Goal: Task Accomplishment & Management: Manage account settings

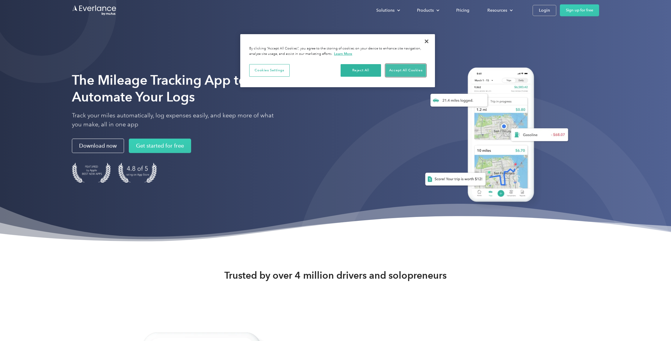
click at [402, 69] on button "Accept All Cookies" at bounding box center [406, 70] width 40 height 13
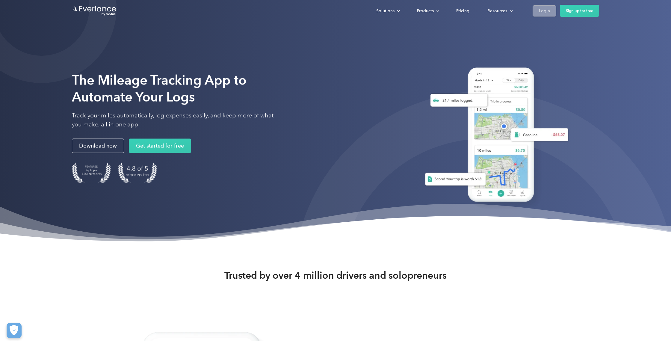
click at [536, 13] on link "Login" at bounding box center [545, 10] width 24 height 11
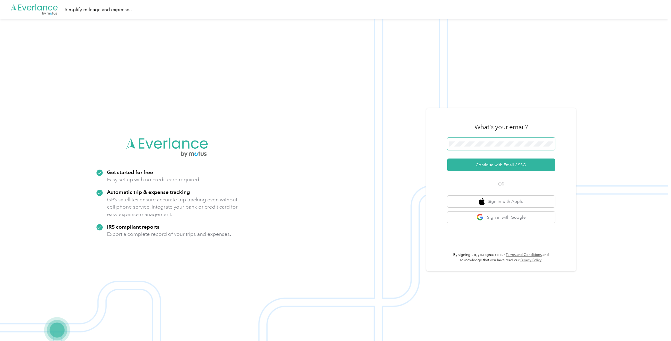
click at [484, 140] on span at bounding box center [501, 144] width 108 height 13
click at [474, 165] on button "Continue with Email / SSO" at bounding box center [501, 165] width 108 height 13
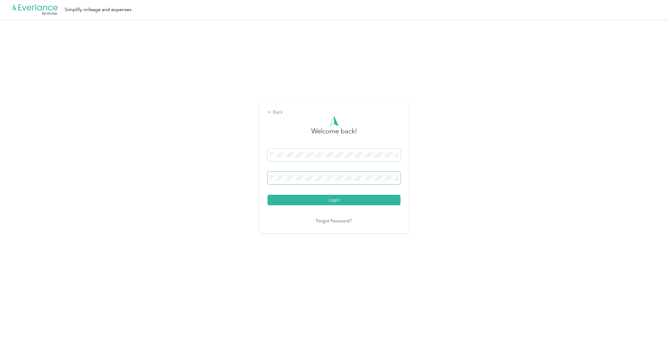
click at [268, 195] on button "Login" at bounding box center [334, 200] width 133 height 10
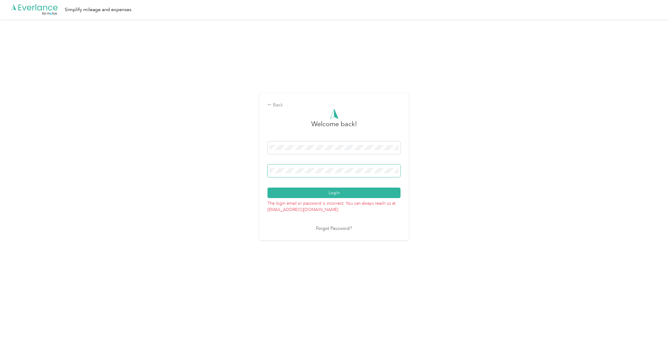
click at [268, 188] on button "Login" at bounding box center [334, 193] width 133 height 10
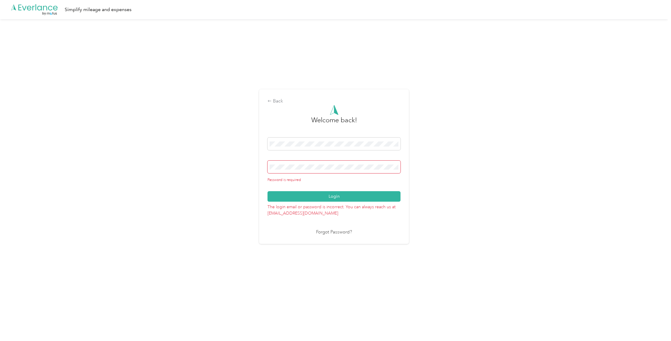
click at [328, 230] on link "Forgot Password?" at bounding box center [334, 232] width 36 height 7
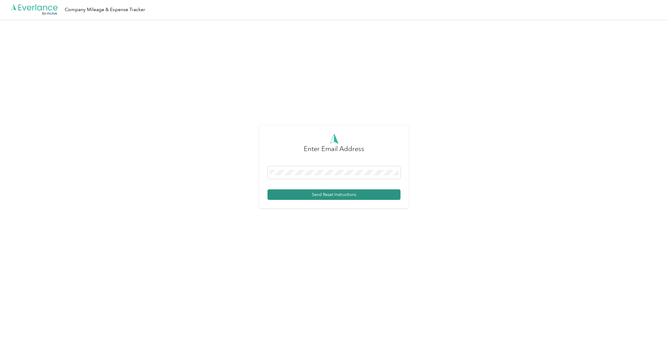
click at [299, 193] on button "Send Reset Instructions" at bounding box center [334, 194] width 133 height 10
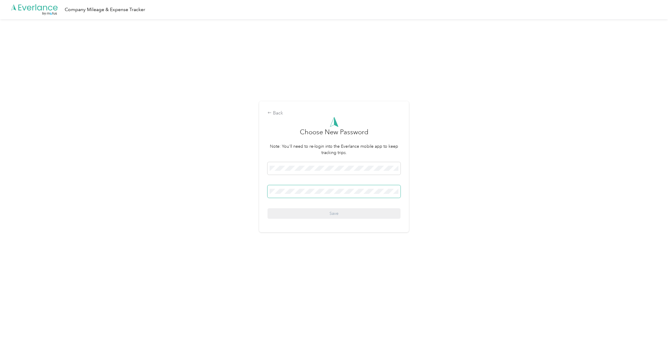
click at [315, 194] on span at bounding box center [334, 191] width 133 height 13
click at [342, 216] on button "Save" at bounding box center [334, 213] width 133 height 10
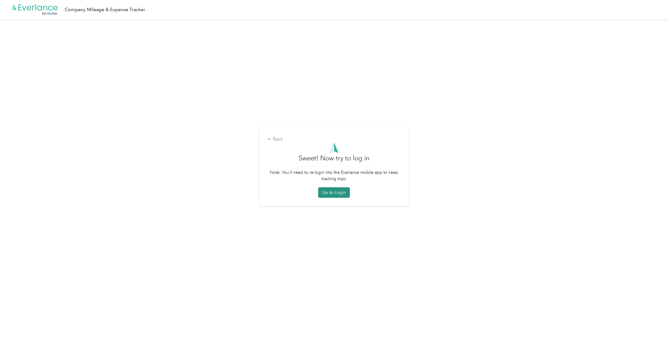
click at [337, 194] on button "Go to Login" at bounding box center [334, 192] width 32 height 10
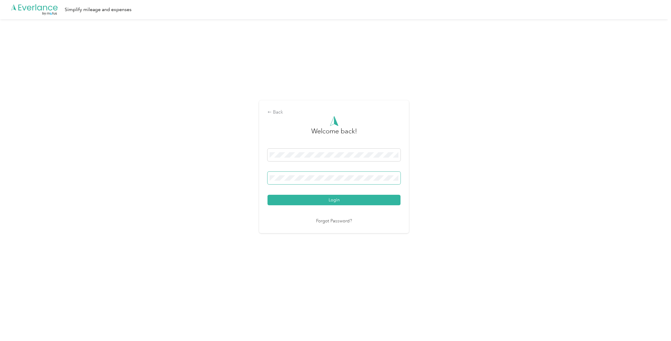
click at [299, 172] on span at bounding box center [334, 178] width 133 height 13
click at [320, 205] on button "Login" at bounding box center [334, 200] width 133 height 10
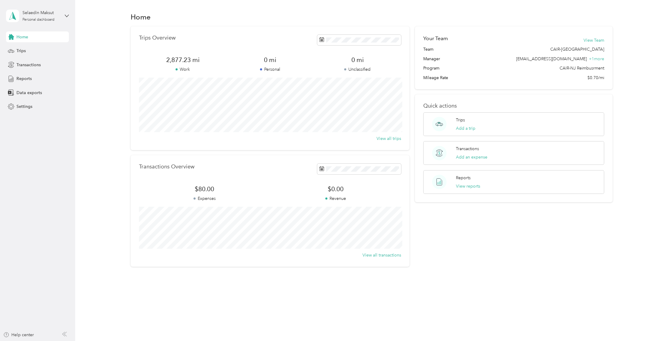
click at [32, 36] on div "Home" at bounding box center [37, 36] width 63 height 11
click at [28, 51] on div "Trips" at bounding box center [37, 51] width 63 height 11
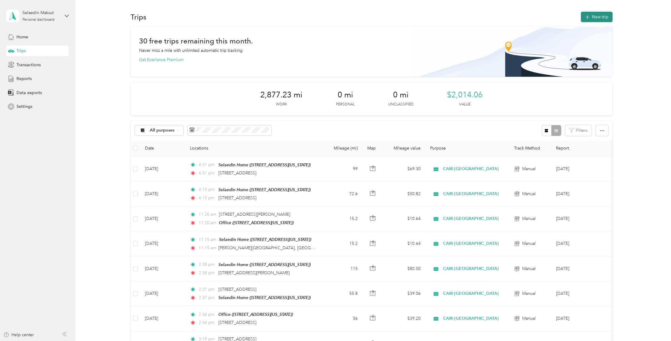
click at [593, 16] on button "New trip" at bounding box center [597, 17] width 32 height 10
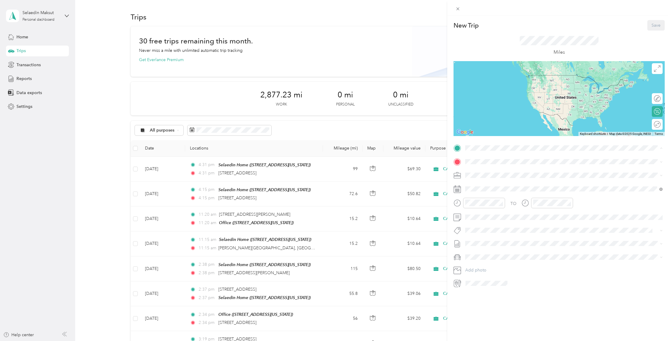
click at [498, 169] on strong "Selaedin Home" at bounding box center [492, 171] width 30 height 5
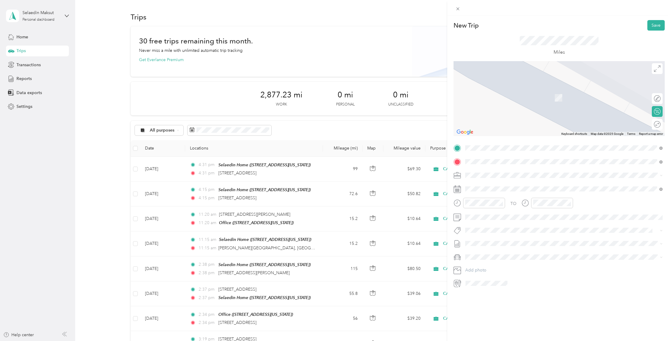
click at [498, 188] on div "Office [STREET_ADDRESS][US_STATE]" at bounding box center [507, 189] width 60 height 13
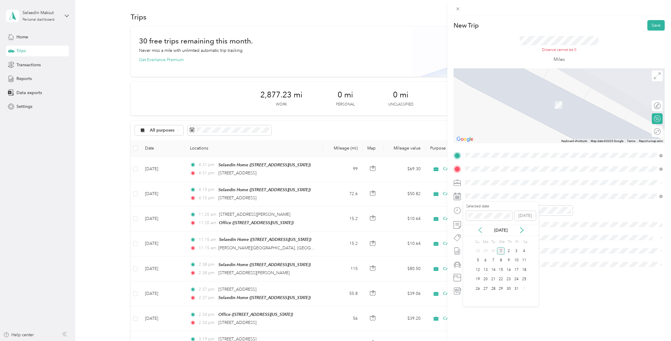
click at [480, 229] on icon at bounding box center [480, 229] width 3 height 5
click at [516, 278] on div "26" at bounding box center [517, 279] width 8 height 7
click at [656, 132] on div at bounding box center [654, 132] width 13 height 6
click at [657, 26] on button "Save" at bounding box center [656, 25] width 17 height 10
click at [661, 26] on button "Save" at bounding box center [656, 25] width 17 height 10
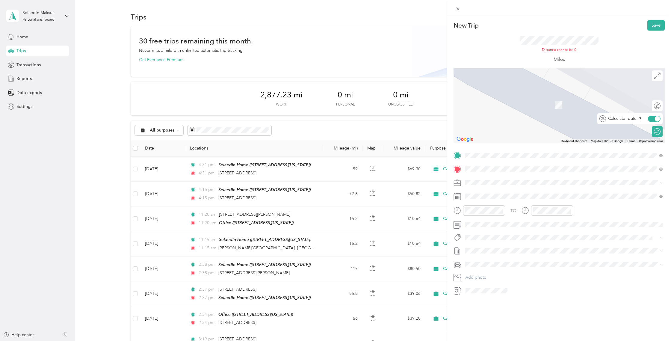
click at [658, 118] on div at bounding box center [657, 118] width 5 height 5
click at [656, 118] on div at bounding box center [654, 119] width 13 height 6
click at [661, 25] on button "Save" at bounding box center [656, 25] width 17 height 10
click at [488, 194] on li "CAIR-[GEOGRAPHIC_DATA]" at bounding box center [564, 190] width 202 height 10
click at [656, 25] on button "Save" at bounding box center [656, 25] width 17 height 10
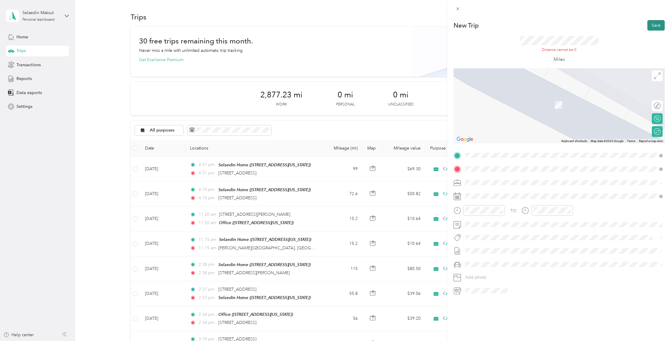
click at [653, 26] on button "Save" at bounding box center [656, 25] width 17 height 10
click at [459, 10] on icon at bounding box center [458, 8] width 5 height 5
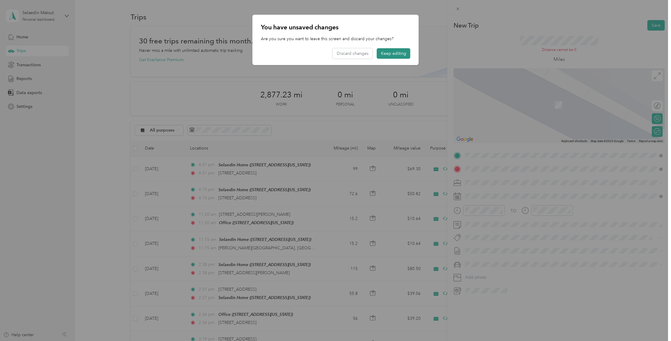
click at [389, 55] on button "Keep editing" at bounding box center [394, 53] width 34 height 10
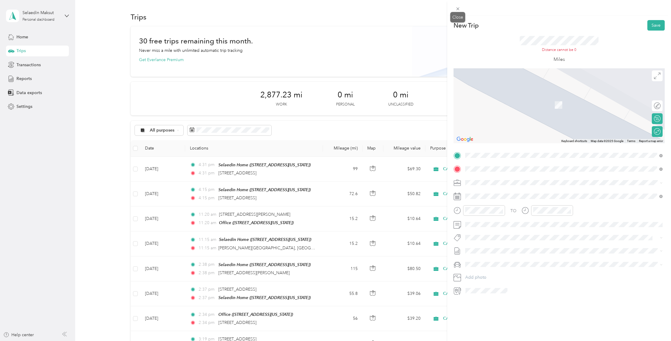
drag, startPoint x: 458, startPoint y: 8, endPoint x: 451, endPoint y: 13, distance: 8.5
click at [458, 8] on icon at bounding box center [458, 8] width 5 height 5
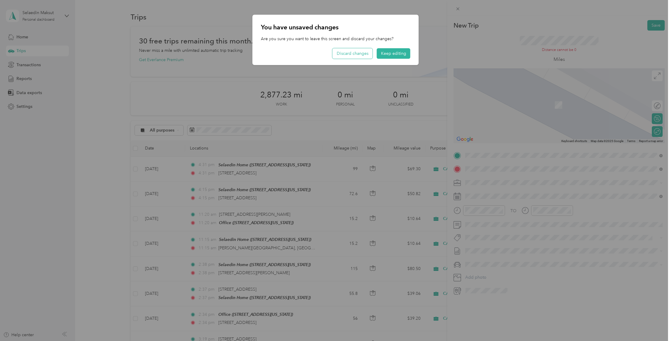
click at [350, 54] on button "Discard changes" at bounding box center [353, 53] width 40 height 10
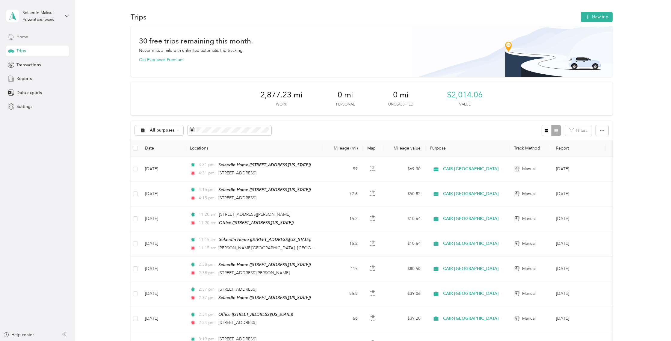
click at [46, 38] on div "Home" at bounding box center [37, 36] width 63 height 11
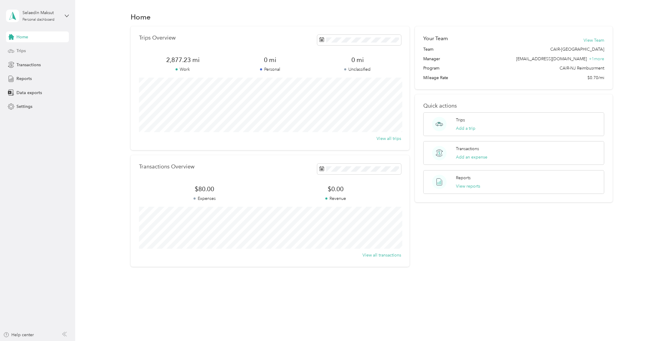
click at [26, 54] on div "Trips" at bounding box center [37, 51] width 63 height 11
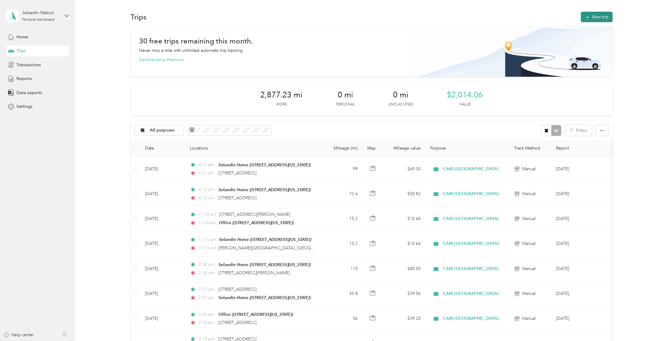
click at [593, 18] on button "New trip" at bounding box center [597, 17] width 32 height 10
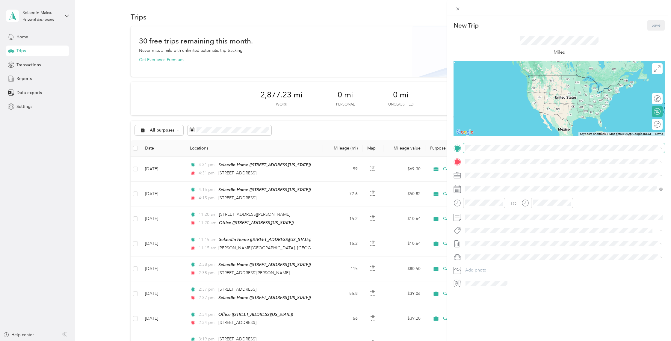
click at [468, 152] on span at bounding box center [564, 148] width 202 height 10
click at [502, 174] on div "Selaedin Home [STREET_ADDRESS][US_STATE]" at bounding box center [507, 175] width 60 height 13
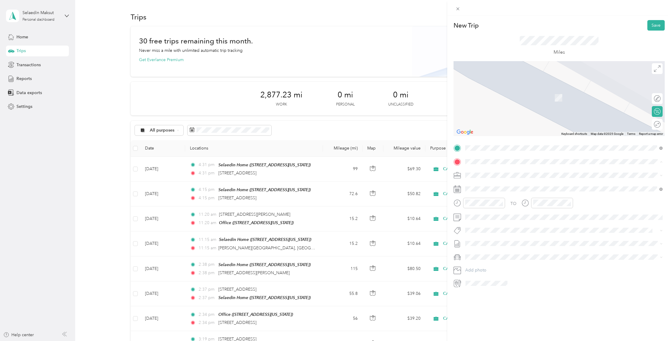
click at [492, 206] on div "Office [STREET_ADDRESS][US_STATE]" at bounding box center [507, 208] width 60 height 13
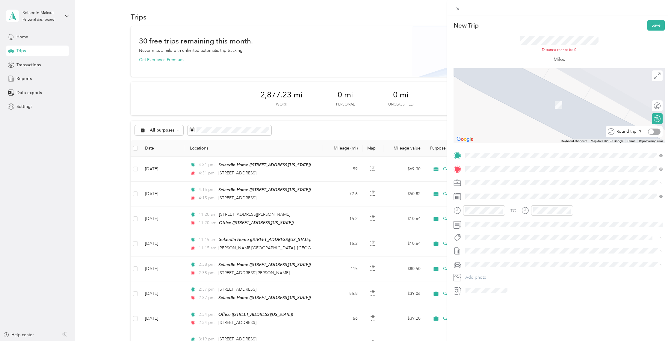
click at [657, 134] on div at bounding box center [654, 132] width 13 height 6
click at [654, 29] on button "Save" at bounding box center [656, 25] width 17 height 10
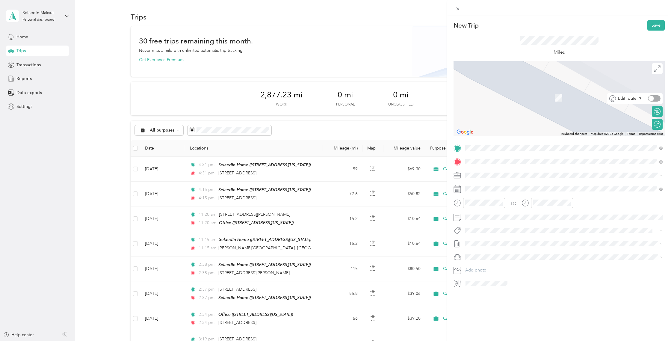
click at [656, 97] on div at bounding box center [654, 98] width 13 height 6
click at [656, 97] on div at bounding box center [657, 98] width 5 height 5
click at [659, 112] on div at bounding box center [657, 111] width 5 height 5
click at [659, 110] on div "Calculate route" at bounding box center [648, 111] width 26 height 6
click at [655, 110] on div at bounding box center [654, 111] width 13 height 6
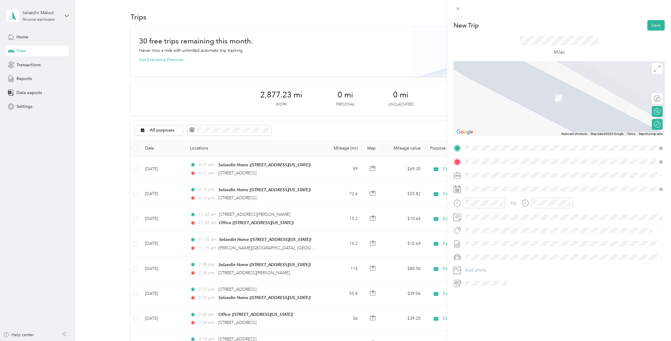
click at [505, 275] on div "TO Add photo" at bounding box center [559, 215] width 211 height 145
click at [479, 221] on icon at bounding box center [480, 223] width 6 height 6
click at [518, 273] on div "26" at bounding box center [517, 271] width 8 height 7
click at [597, 47] on div "Miles" at bounding box center [559, 46] width 79 height 20
click at [653, 28] on button "Save" at bounding box center [656, 25] width 17 height 10
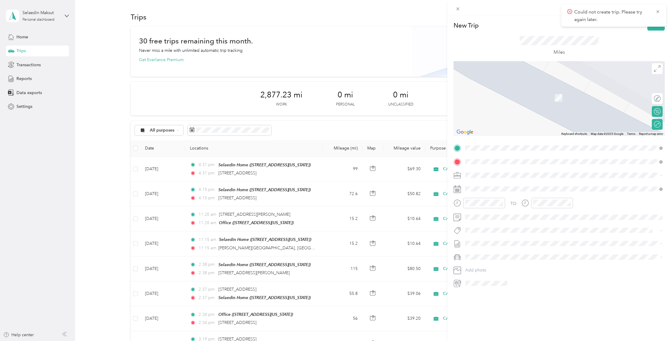
drag, startPoint x: 657, startPoint y: 12, endPoint x: 652, endPoint y: 14, distance: 5.2
click at [657, 12] on icon at bounding box center [658, 11] width 5 height 5
click at [458, 11] on icon at bounding box center [458, 8] width 5 height 5
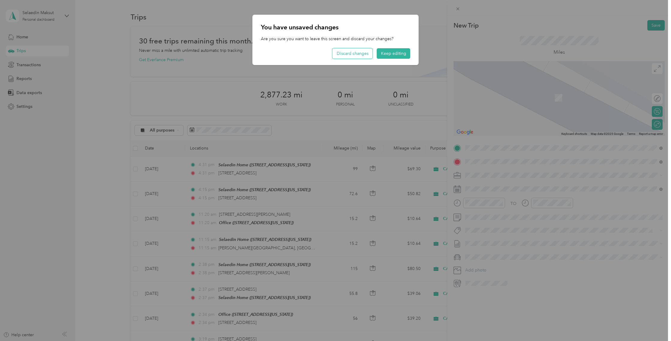
click at [350, 54] on button "Discard changes" at bounding box center [353, 53] width 40 height 10
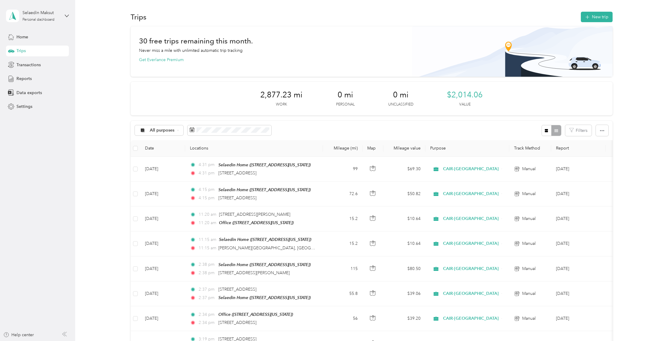
click at [374, 57] on div "30 free trips remaining this month. Never miss a mile with unlimited automatic …" at bounding box center [371, 50] width 465 height 25
click at [18, 37] on span "Home" at bounding box center [22, 37] width 12 height 6
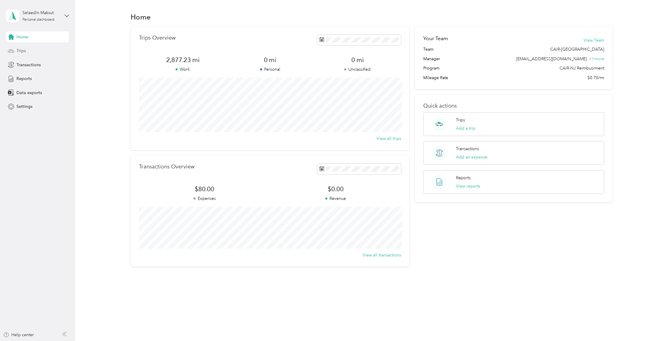
click at [23, 54] on div "Trips" at bounding box center [37, 51] width 63 height 11
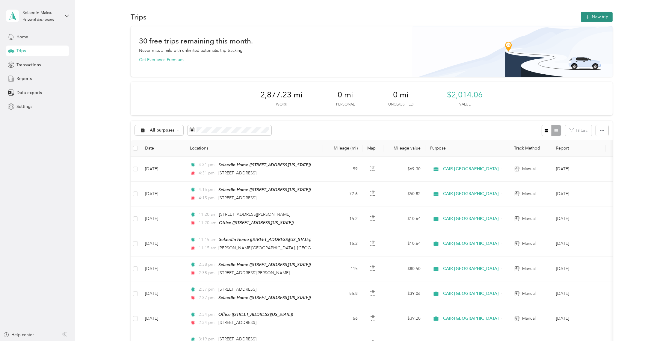
click at [596, 19] on button "New trip" at bounding box center [597, 17] width 32 height 10
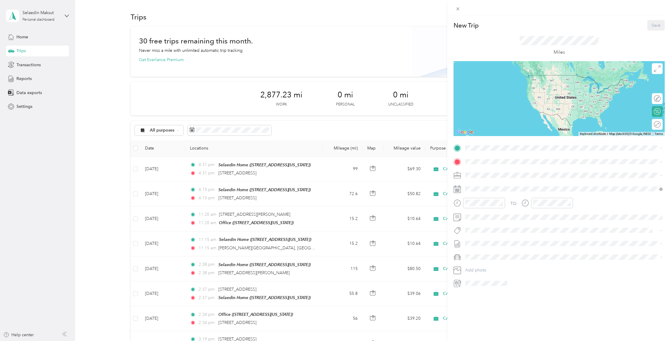
drag, startPoint x: 488, startPoint y: 175, endPoint x: 486, endPoint y: 170, distance: 5.5
click at [488, 175] on div "Selaedin Home [STREET_ADDRESS][US_STATE]" at bounding box center [507, 175] width 60 height 13
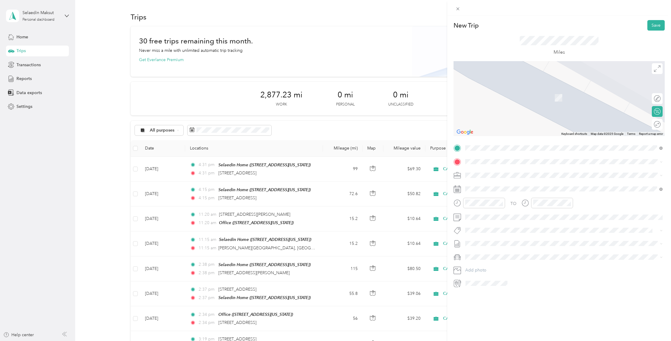
click at [494, 206] on div "Office [STREET_ADDRESS][US_STATE]" at bounding box center [507, 205] width 60 height 13
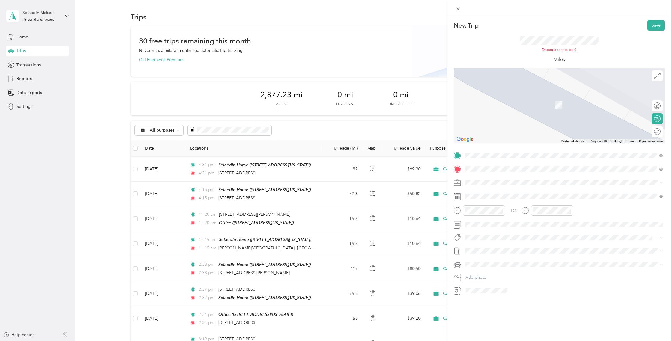
click at [460, 210] on icon at bounding box center [457, 210] width 7 height 7
click at [458, 193] on icon at bounding box center [457, 196] width 7 height 7
click at [481, 231] on icon at bounding box center [480, 230] width 6 height 6
drag, startPoint x: 517, startPoint y: 277, endPoint x: 518, endPoint y: 272, distance: 5.1
click at [517, 277] on div "26" at bounding box center [517, 279] width 8 height 7
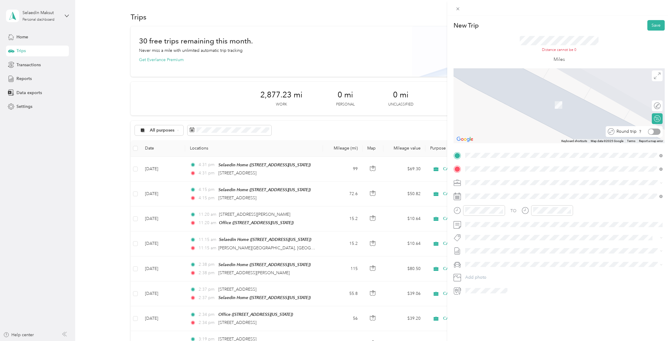
click at [654, 132] on div at bounding box center [654, 132] width 13 height 6
click at [638, 58] on div "Distance cannot be 0 Miles" at bounding box center [559, 50] width 211 height 38
click at [511, 292] on div at bounding box center [564, 291] width 201 height 10
click at [457, 291] on icon at bounding box center [457, 290] width 4 height 5
click at [457, 9] on icon at bounding box center [458, 8] width 5 height 5
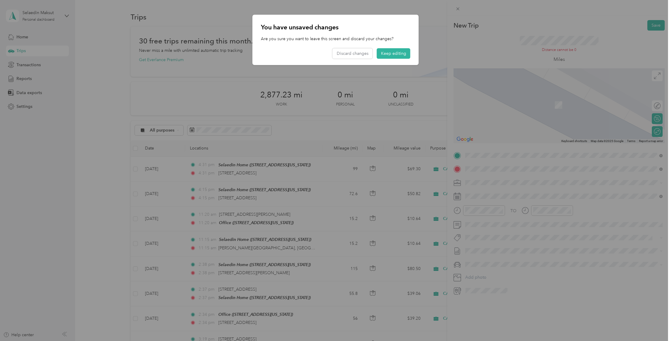
drag, startPoint x: 453, startPoint y: 18, endPoint x: 411, endPoint y: 50, distance: 53.4
click at [453, 18] on div "You have unsaved changes Are you sure you want to leave this screen and discard…" at bounding box center [419, 41] width 166 height 52
click at [399, 52] on button "Keep editing" at bounding box center [394, 53] width 34 height 10
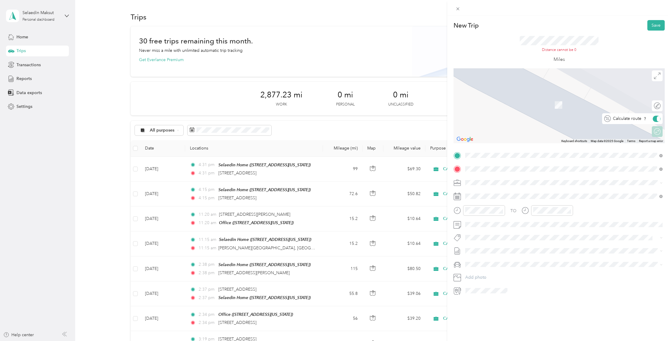
click at [658, 120] on div at bounding box center [658, 118] width 3 height 5
click at [595, 49] on div "Distance cannot be 0" at bounding box center [559, 49] width 79 height 5
drag, startPoint x: 606, startPoint y: 51, endPoint x: 608, endPoint y: 55, distance: 3.9
click at [606, 51] on div "Distance cannot be 0 Miles" at bounding box center [559, 50] width 211 height 38
click at [629, 178] on span at bounding box center [564, 183] width 202 height 10
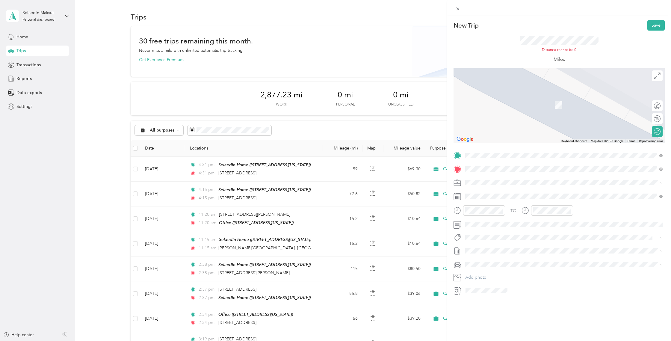
click at [575, 260] on span at bounding box center [564, 265] width 202 height 10
click at [469, 277] on button "Add photo" at bounding box center [564, 277] width 202 height 8
drag, startPoint x: 601, startPoint y: 29, endPoint x: 582, endPoint y: 30, distance: 18.9
click at [601, 29] on div "New Trip Save" at bounding box center [559, 25] width 211 height 10
click at [459, 11] on icon at bounding box center [458, 8] width 5 height 5
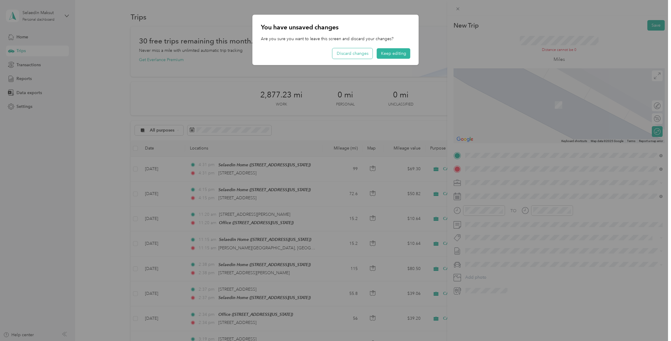
click at [350, 53] on button "Discard changes" at bounding box center [353, 53] width 40 height 10
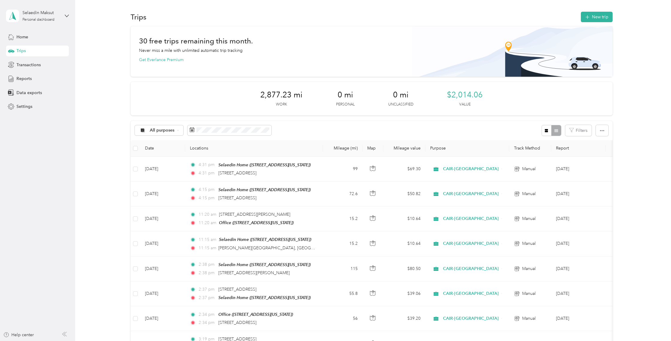
click at [351, 48] on div at bounding box center [335, 170] width 671 height 341
click at [25, 34] on span "Home" at bounding box center [22, 37] width 12 height 6
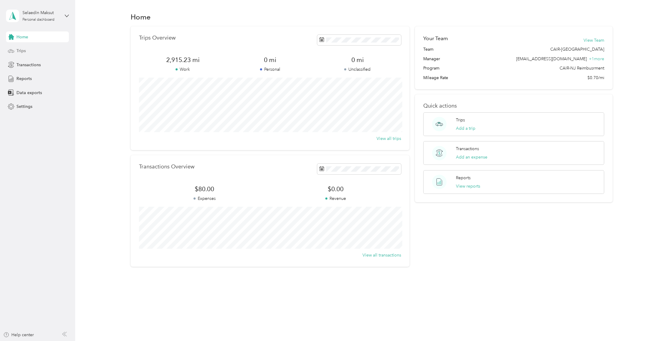
click at [27, 52] on div "Trips" at bounding box center [37, 51] width 63 height 11
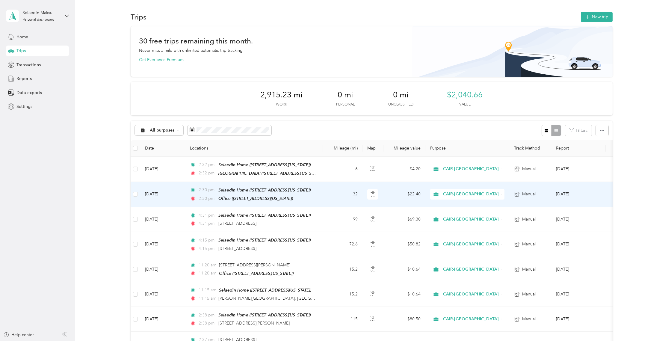
click at [322, 192] on td "2:30 pm Selaedin Home ([STREET_ADDRESS][US_STATE]) 2:30 pm Office ([STREET_ADDR…" at bounding box center [254, 194] width 138 height 25
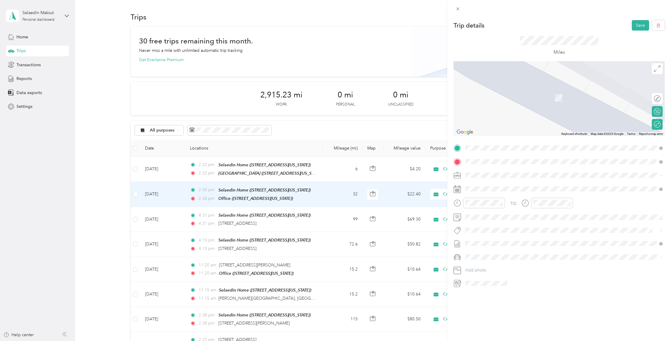
click at [537, 173] on div "[GEOGRAPHIC_DATA]" at bounding box center [507, 171] width 60 height 5
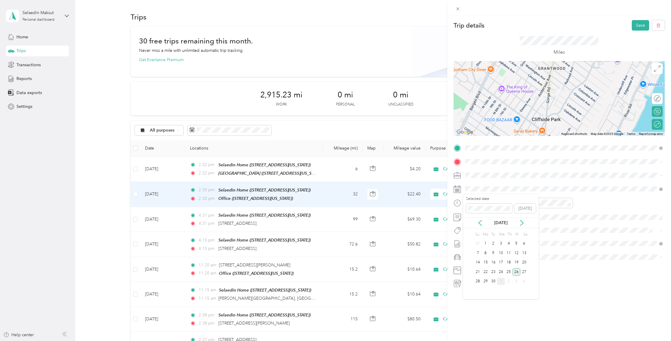
click at [516, 272] on div "26" at bounding box center [517, 271] width 8 height 7
click at [658, 112] on div at bounding box center [657, 111] width 5 height 5
click at [658, 112] on div at bounding box center [654, 111] width 13 height 6
click at [657, 123] on div "Round trip" at bounding box center [657, 124] width 11 height 11
click at [656, 123] on div "Round trip" at bounding box center [638, 124] width 46 height 6
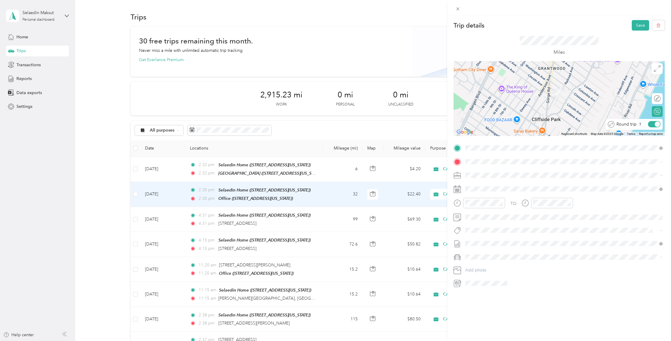
click at [655, 124] on div "Round trip" at bounding box center [638, 124] width 46 height 6
click at [654, 123] on div "Round trip" at bounding box center [638, 124] width 46 height 6
click at [588, 47] on div "Miles" at bounding box center [559, 46] width 79 height 20
click at [656, 126] on div "Round trip" at bounding box center [638, 124] width 46 height 6
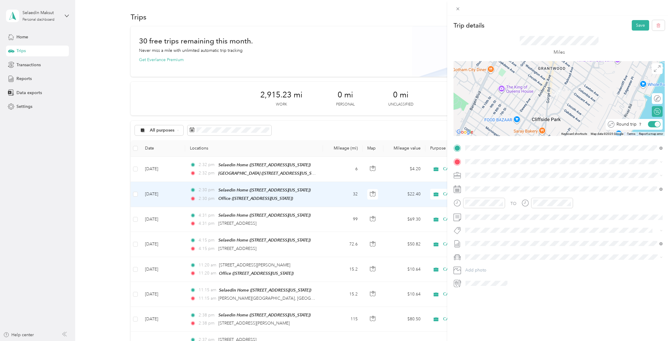
click at [655, 125] on div "Round trip" at bounding box center [638, 124] width 46 height 6
click at [661, 27] on button "button" at bounding box center [659, 25] width 13 height 10
click at [641, 34] on button "Yes" at bounding box center [641, 33] width 12 height 10
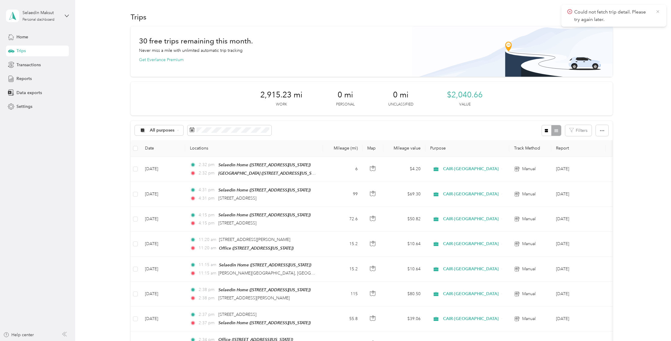
click at [656, 12] on icon at bounding box center [658, 11] width 5 height 5
click at [603, 17] on button "New trip" at bounding box center [597, 17] width 32 height 10
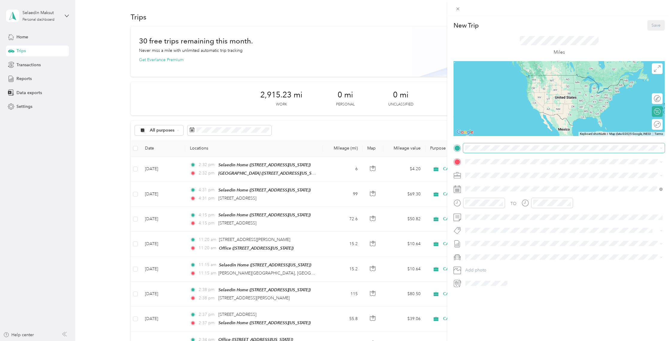
click at [478, 151] on span at bounding box center [564, 148] width 202 height 10
click at [504, 170] on strong "[GEOGRAPHIC_DATA]" at bounding box center [499, 171] width 45 height 5
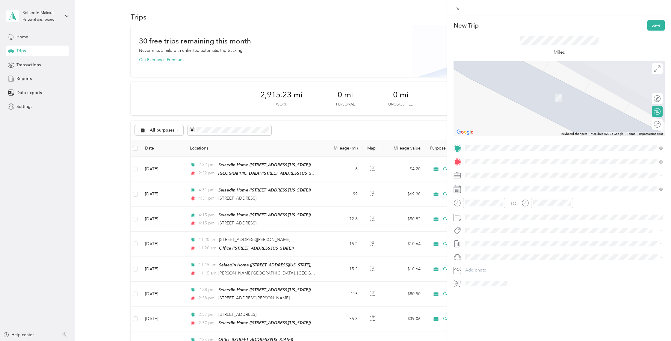
click at [512, 184] on span "[STREET_ADDRESS][PERSON_NAME][US_STATE]" at bounding box center [523, 183] width 93 height 5
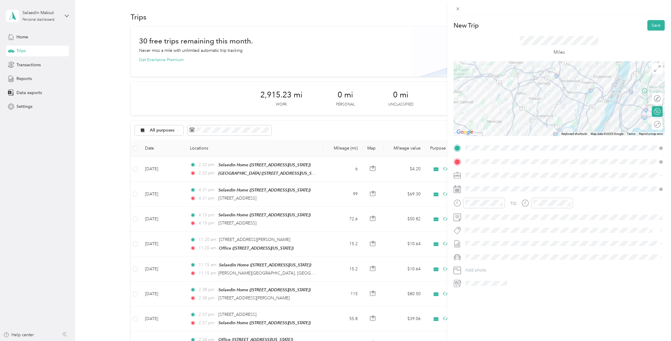
click at [459, 189] on rect at bounding box center [459, 189] width 1 height 1
click at [478, 221] on icon at bounding box center [480, 223] width 6 height 6
click at [519, 271] on div "26" at bounding box center [517, 271] width 8 height 7
click at [656, 28] on button "Save" at bounding box center [656, 25] width 17 height 10
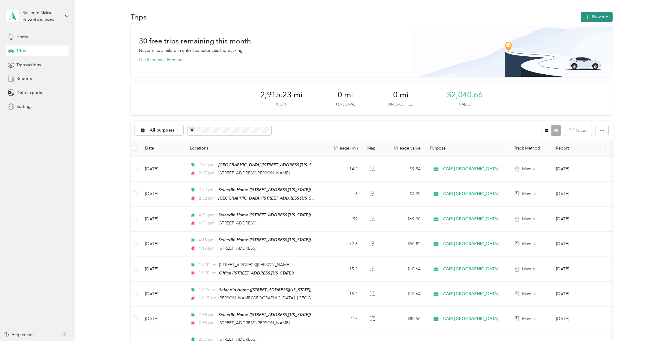
click at [600, 19] on button "New trip" at bounding box center [597, 17] width 32 height 10
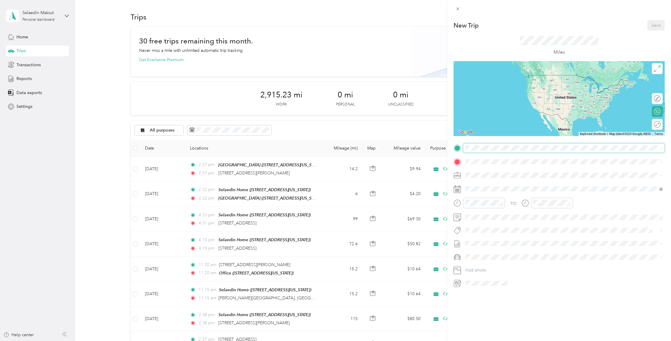
click at [482, 151] on span at bounding box center [564, 148] width 202 height 10
click at [524, 139] on div "New Trip Save This trip cannot be edited because it is either under review, app…" at bounding box center [559, 154] width 211 height 268
click at [491, 171] on span "[STREET_ADDRESS][PERSON_NAME][US_STATE]" at bounding box center [523, 169] width 93 height 5
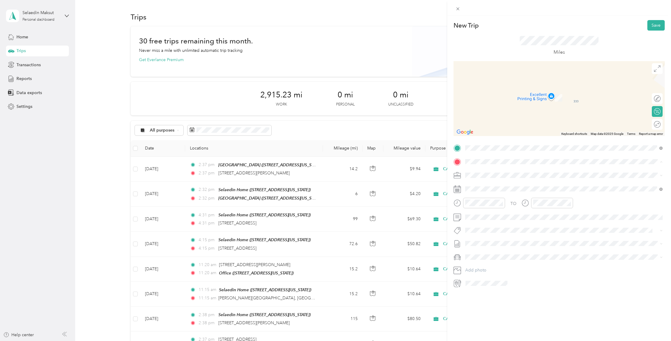
click at [497, 205] on div "Office" at bounding box center [507, 204] width 60 height 5
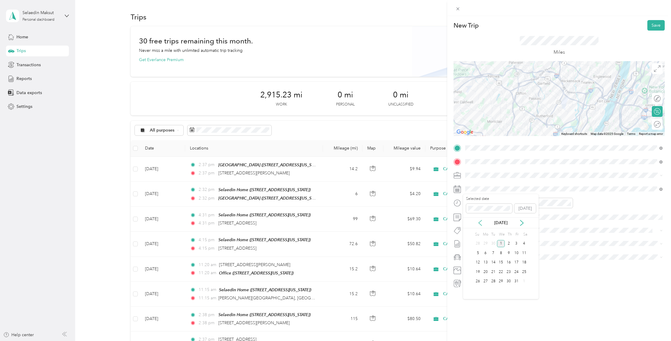
click at [482, 224] on icon at bounding box center [480, 223] width 6 height 6
click at [517, 273] on div "26" at bounding box center [517, 271] width 8 height 7
click at [583, 178] on span at bounding box center [564, 176] width 202 height 10
click at [658, 27] on button "Save" at bounding box center [656, 25] width 17 height 10
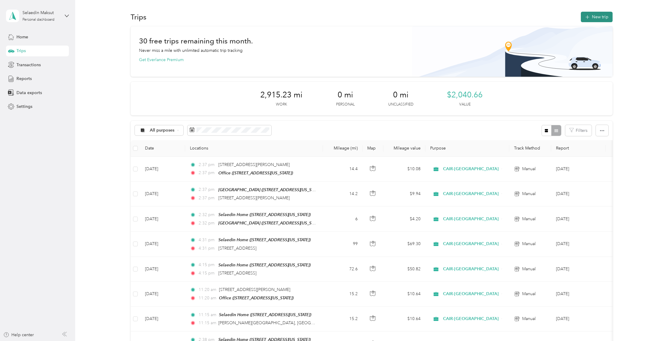
click at [598, 14] on button "New trip" at bounding box center [597, 17] width 32 height 10
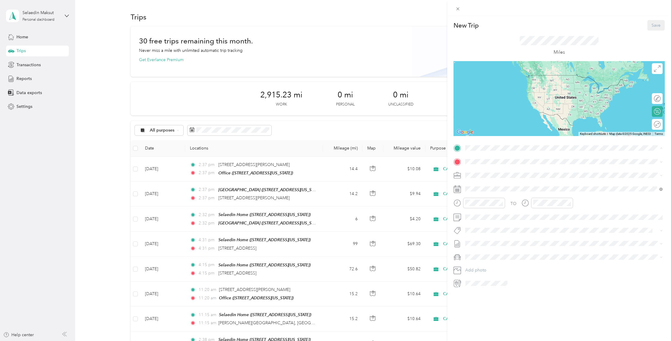
drag, startPoint x: 491, startPoint y: 189, endPoint x: 493, endPoint y: 182, distance: 7.3
click at [491, 189] on div "Office" at bounding box center [507, 190] width 60 height 5
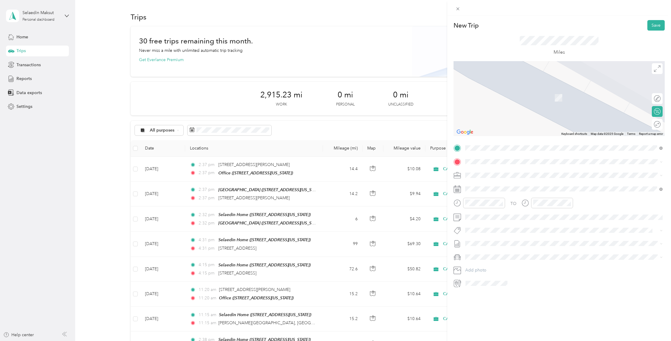
click at [488, 185] on strong "Selaedin Home" at bounding box center [492, 184] width 30 height 5
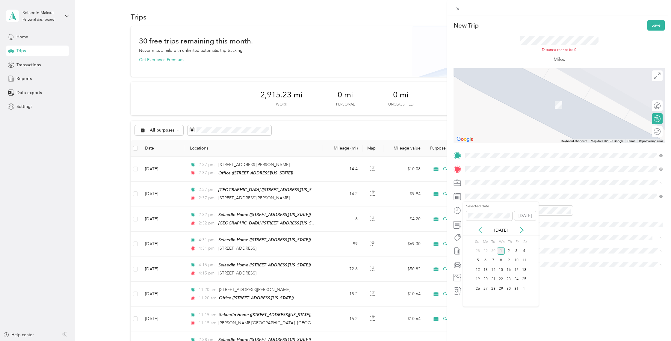
click at [480, 230] on icon at bounding box center [480, 230] width 6 height 6
click at [517, 281] on div "26" at bounding box center [517, 279] width 8 height 7
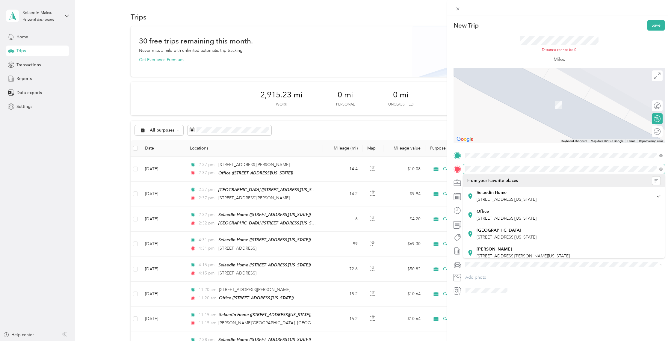
click at [460, 170] on div at bounding box center [559, 169] width 211 height 10
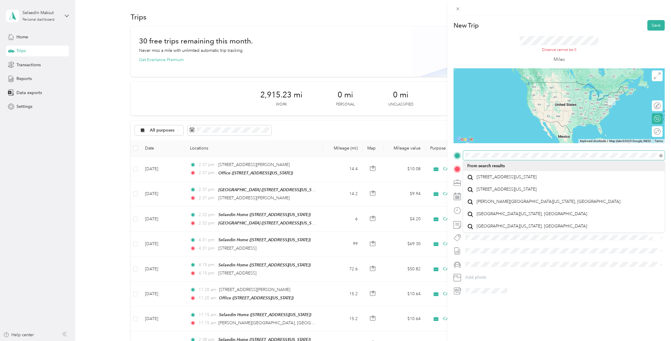
click at [463, 156] on div at bounding box center [559, 156] width 211 height 10
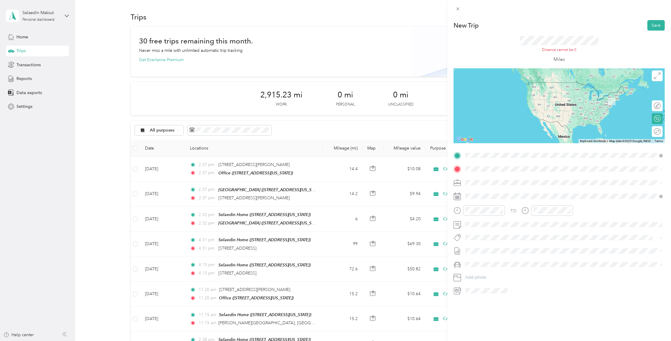
click at [608, 148] on div "New Trip Save This trip cannot be edited because it is either under review, app…" at bounding box center [559, 157] width 211 height 275
drag, startPoint x: 507, startPoint y: 176, endPoint x: 498, endPoint y: 165, distance: 14.5
click at [507, 176] on span "[STREET_ADDRESS][US_STATE]" at bounding box center [507, 176] width 60 height 5
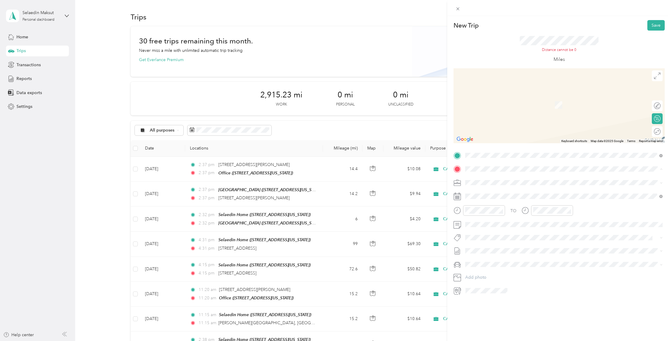
click at [519, 193] on span "[STREET_ADDRESS][US_STATE]" at bounding box center [507, 190] width 60 height 5
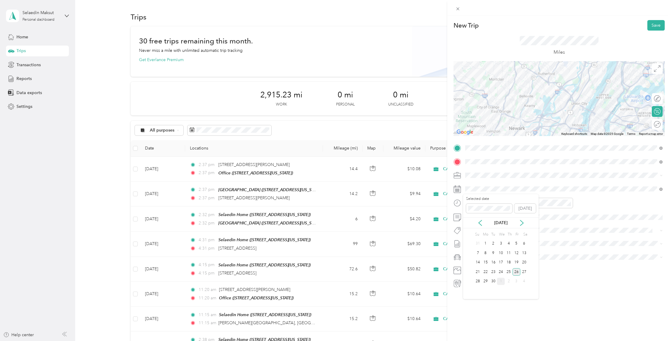
click at [518, 273] on div "26" at bounding box center [517, 271] width 8 height 7
click at [655, 27] on button "Save" at bounding box center [656, 25] width 17 height 10
click at [660, 25] on button "Save" at bounding box center [656, 25] width 17 height 10
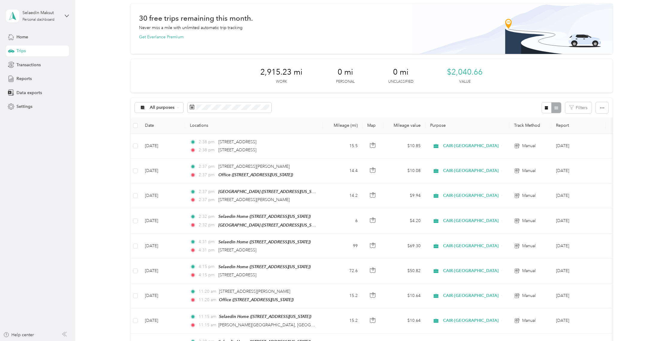
scroll to position [33, 0]
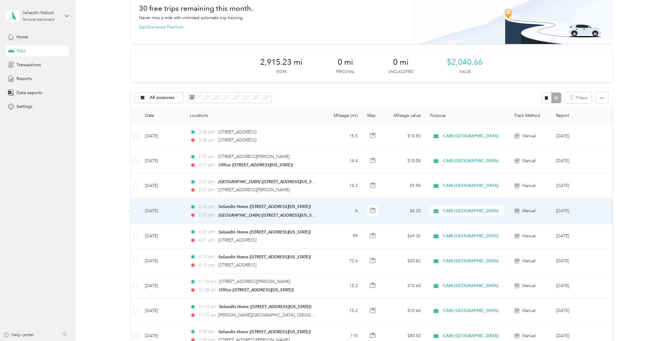
click at [318, 208] on td "2:32 pm Selaedin Home ([STREET_ADDRESS][US_STATE]) 2:32 pm [GEOGRAPHIC_DATA] ([…" at bounding box center [254, 210] width 138 height 25
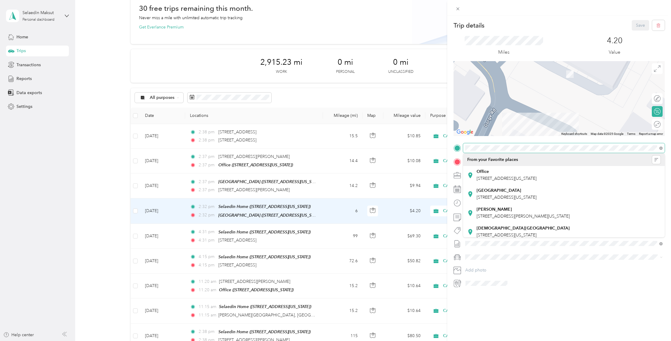
click at [465, 148] on span at bounding box center [564, 148] width 202 height 10
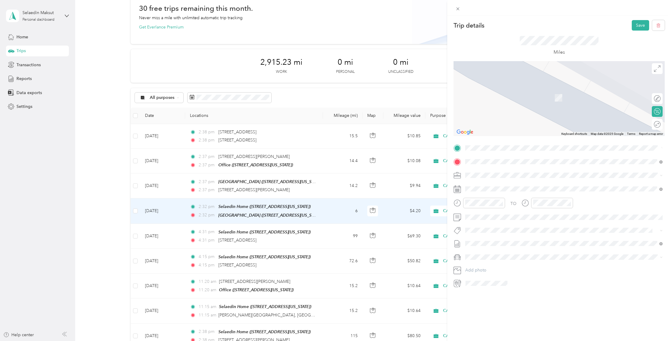
click at [608, 140] on div "Trip details Save This trip cannot be edited because it is either under review,…" at bounding box center [559, 154] width 211 height 268
click at [489, 166] on div "[STREET_ADDRESS][US_STATE]" at bounding box center [564, 170] width 193 height 8
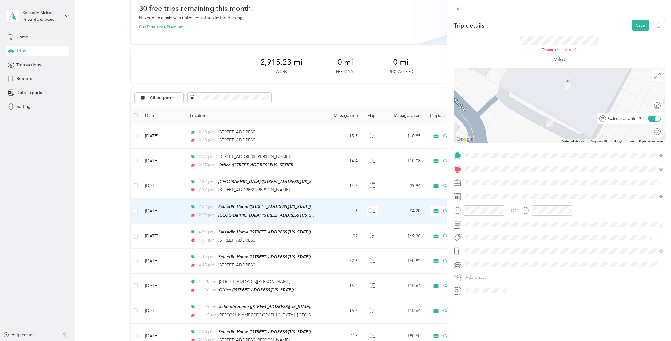
click at [657, 120] on div at bounding box center [657, 118] width 5 height 5
click at [656, 120] on div at bounding box center [654, 119] width 13 height 6
click at [566, 178] on div "[STREET_ADDRESS][US_STATE]" at bounding box center [561, 177] width 186 height 8
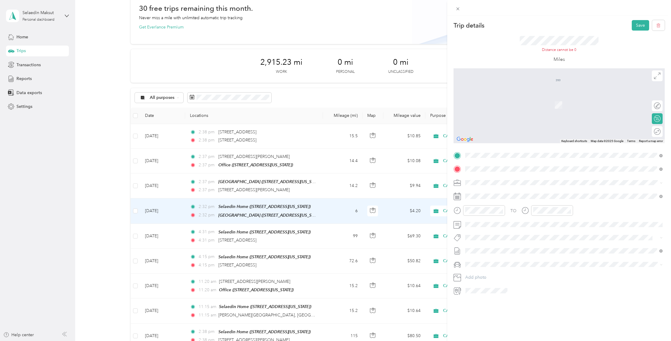
click at [581, 186] on li "[STREET_ADDRESS][US_STATE]" at bounding box center [564, 191] width 202 height 12
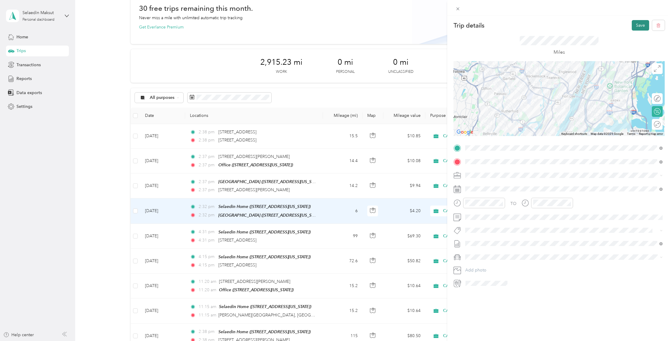
click at [637, 25] on button "Save" at bounding box center [640, 25] width 17 height 10
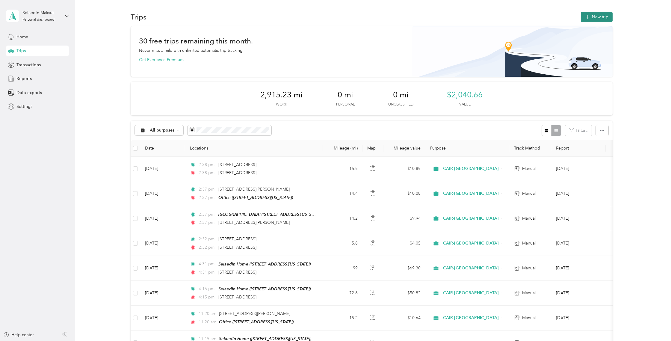
click at [591, 17] on icon "button" at bounding box center [587, 17] width 7 height 7
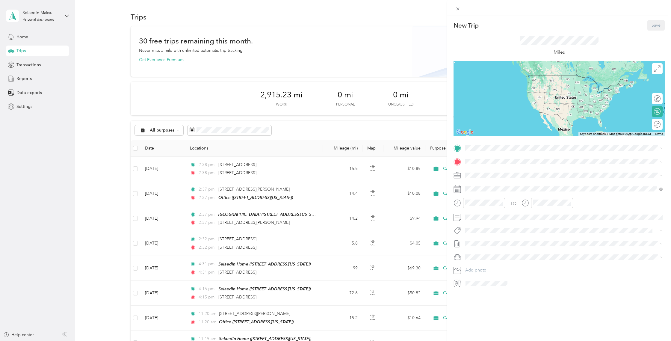
click at [495, 171] on strong "Selaedin Home" at bounding box center [492, 171] width 30 height 5
click at [537, 168] on span "[STREET_ADDRESS][US_STATE]" at bounding box center [507, 169] width 60 height 5
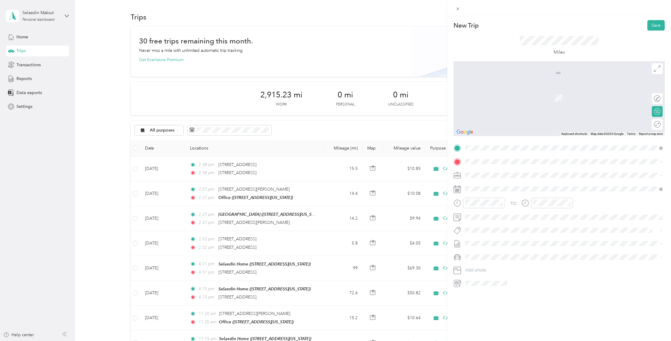
click at [506, 204] on div "Office" at bounding box center [507, 204] width 60 height 5
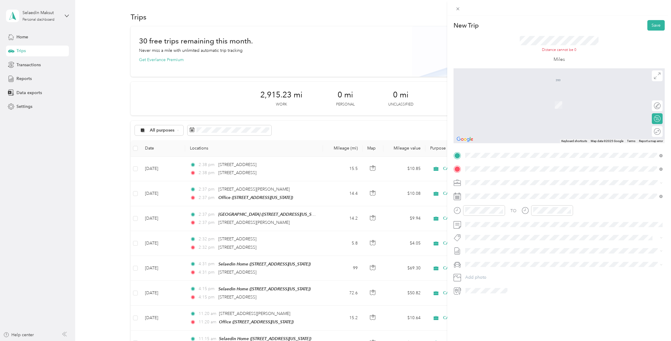
click at [594, 192] on div "[STREET_ADDRESS][US_STATE]" at bounding box center [564, 191] width 193 height 8
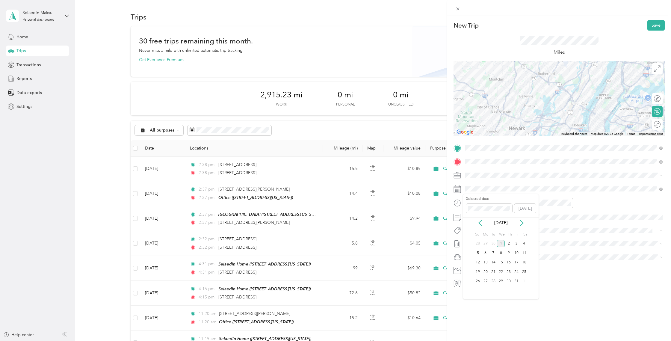
click at [477, 223] on div "[DATE]" at bounding box center [501, 223] width 76 height 6
click at [478, 223] on icon at bounding box center [480, 223] width 6 height 6
click at [516, 263] on div "19" at bounding box center [517, 262] width 8 height 7
click at [658, 125] on div at bounding box center [654, 124] width 13 height 6
click at [658, 24] on button "Save" at bounding box center [656, 25] width 17 height 10
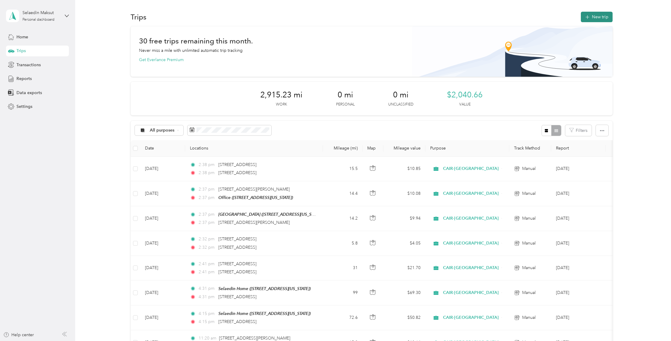
click at [602, 17] on button "New trip" at bounding box center [597, 17] width 32 height 10
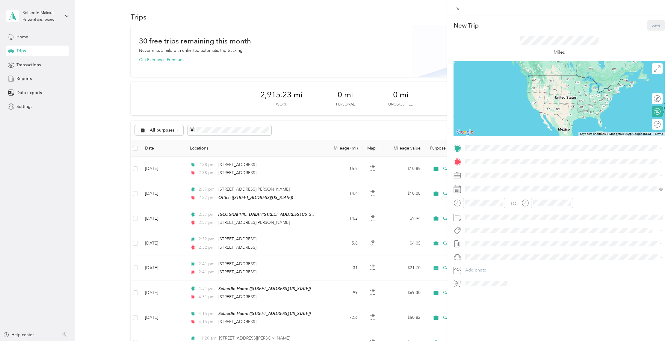
click at [498, 178] on span "[STREET_ADDRESS][US_STATE]" at bounding box center [507, 178] width 60 height 5
click at [588, 171] on div "[STREET_ADDRESS][US_STATE]" at bounding box center [564, 170] width 193 height 8
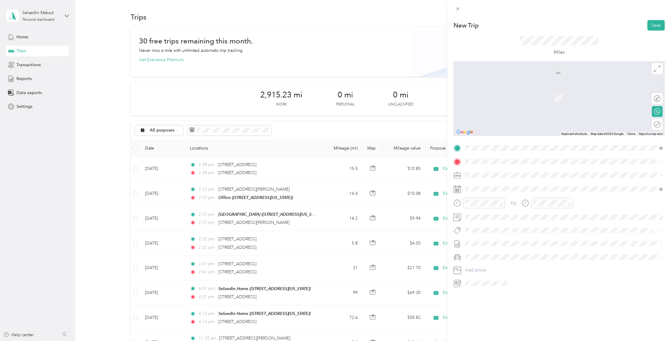
click at [517, 197] on span "[GEOGRAPHIC_DATA][US_STATE]" at bounding box center [509, 194] width 65 height 5
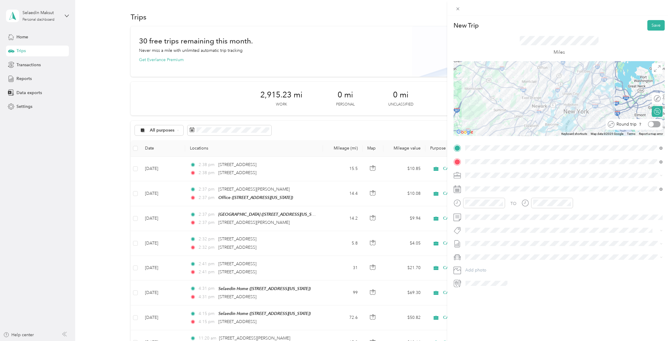
click at [658, 125] on div at bounding box center [654, 124] width 13 height 6
click at [478, 223] on icon at bounding box center [480, 223] width 6 height 6
click at [480, 281] on div "28" at bounding box center [478, 281] width 8 height 7
click at [656, 28] on button "Save" at bounding box center [656, 25] width 17 height 10
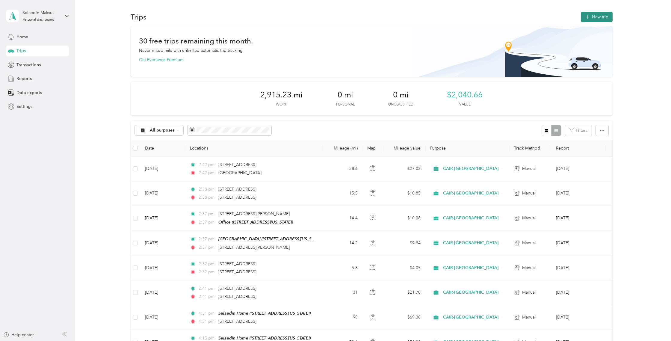
click at [596, 16] on button "New trip" at bounding box center [597, 17] width 32 height 10
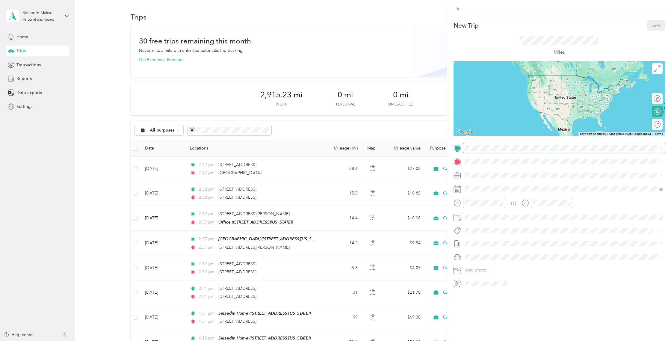
click at [490, 152] on span at bounding box center [564, 148] width 202 height 10
click at [111, 150] on div "New Trip Save This trip cannot be edited because it is either under review, app…" at bounding box center [335, 170] width 671 height 341
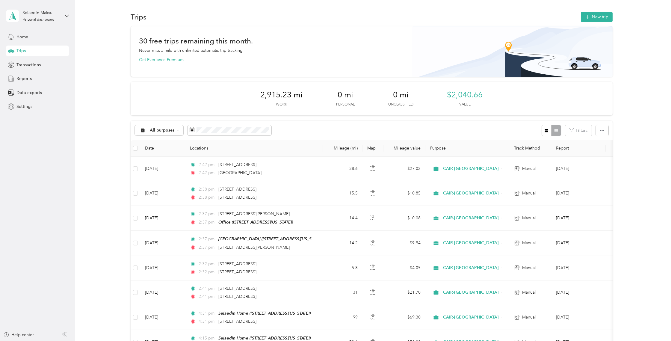
click at [312, 131] on div "All purposes Filters" at bounding box center [372, 130] width 482 height 19
click at [16, 36] on div "Home" at bounding box center [37, 36] width 63 height 11
